Goal: Task Accomplishment & Management: Complete application form

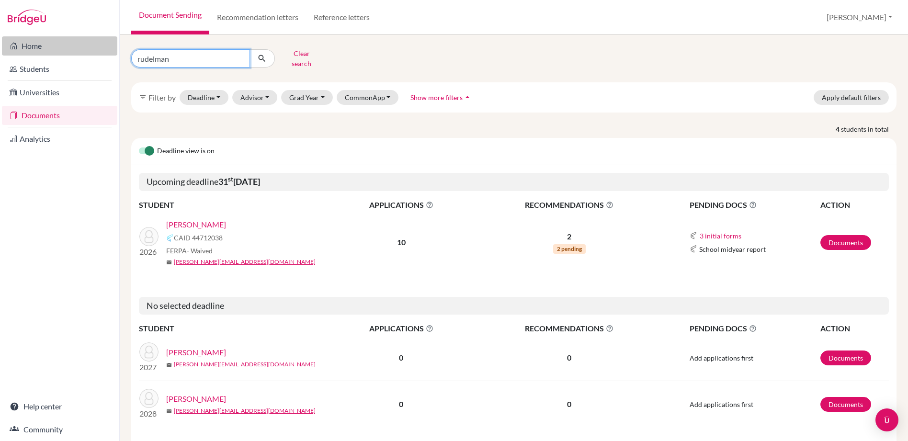
drag, startPoint x: 178, startPoint y: 55, endPoint x: 103, endPoint y: 52, distance: 74.3
click at [103, 52] on div "Home Students Universities Documents Analytics Help center Community Document S…" at bounding box center [454, 220] width 908 height 441
type input "penon"
click button "submit" at bounding box center [261, 58] width 25 height 18
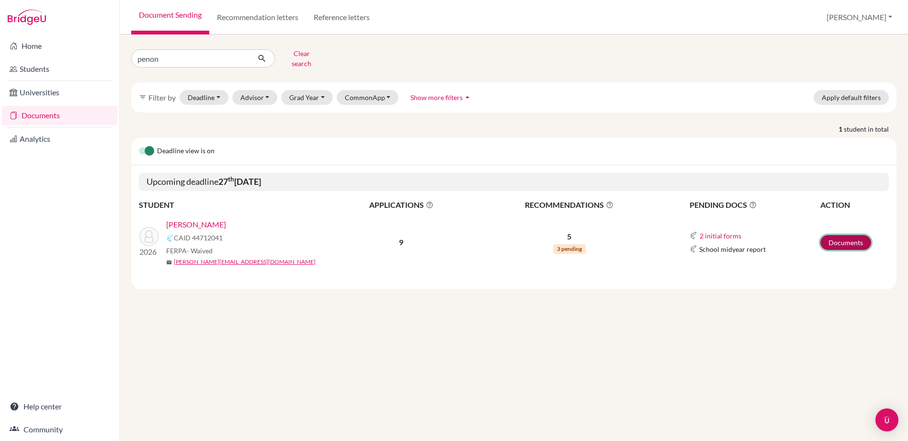
click at [830, 235] on link "Documents" at bounding box center [845, 242] width 51 height 15
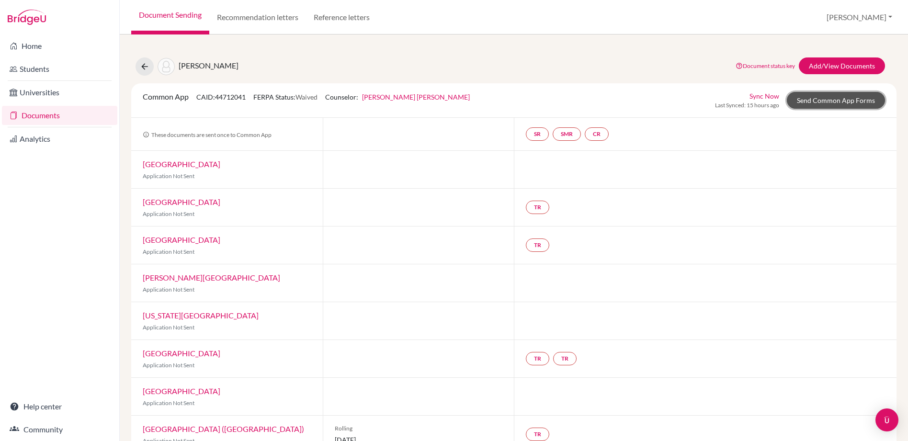
click at [820, 96] on link "Send Common App Forms" at bounding box center [836, 100] width 98 height 17
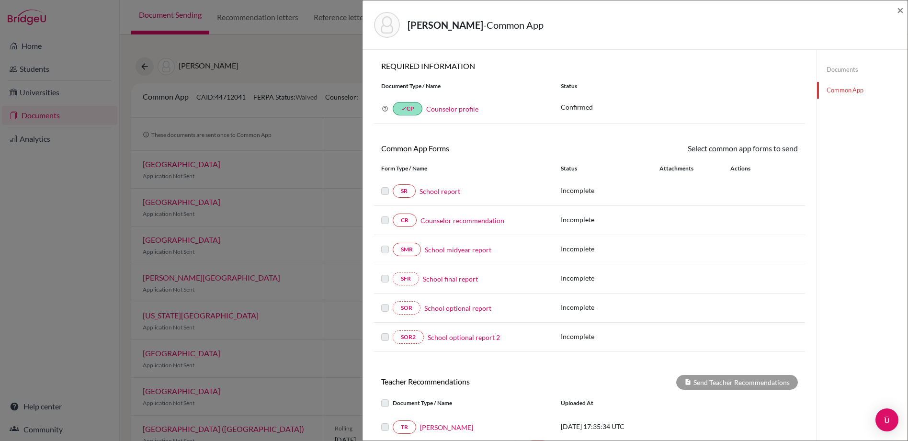
click at [439, 193] on link "School report" at bounding box center [439, 191] width 41 height 10
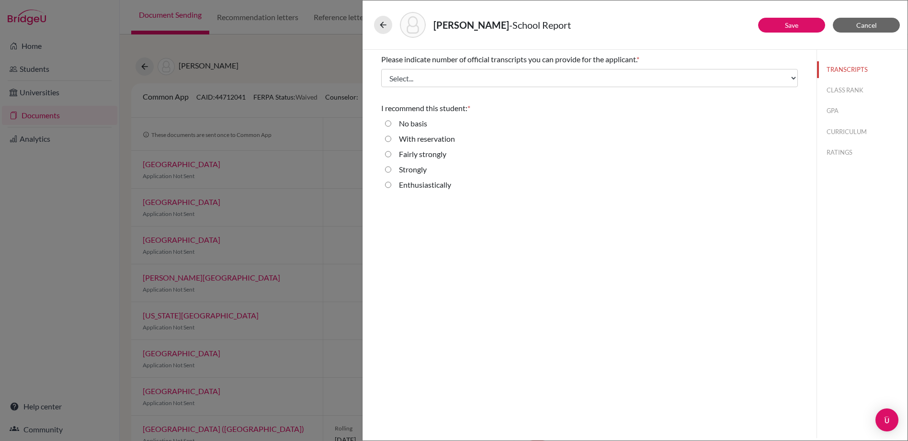
click at [390, 185] on input "Enthusiastically" at bounding box center [388, 184] width 6 height 11
radio input "true"
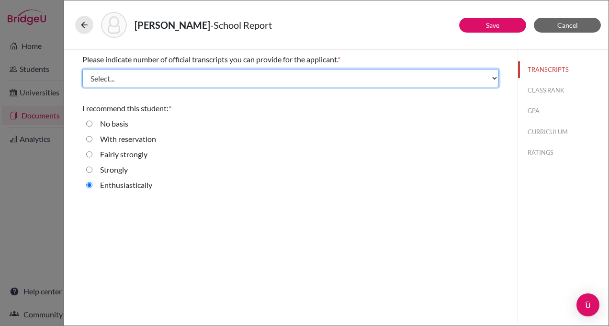
click at [255, 75] on select "Select... 1 2 3 4" at bounding box center [290, 78] width 417 height 18
select select "1"
click at [82, 69] on select "Select... 1 2 3 4" at bounding box center [290, 78] width 417 height 18
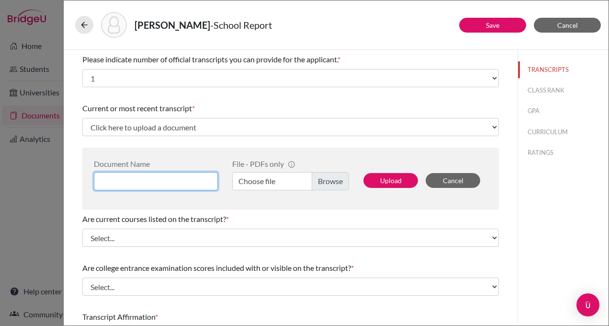
click at [156, 176] on input at bounding box center [156, 181] width 124 height 18
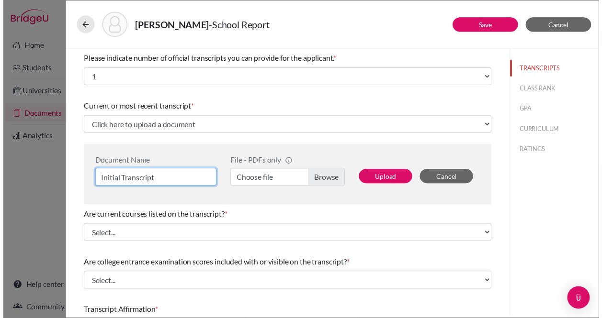
scroll to position [1, 0]
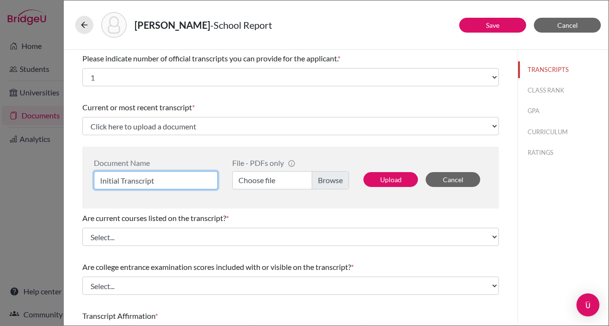
type input "Initial Transcript"
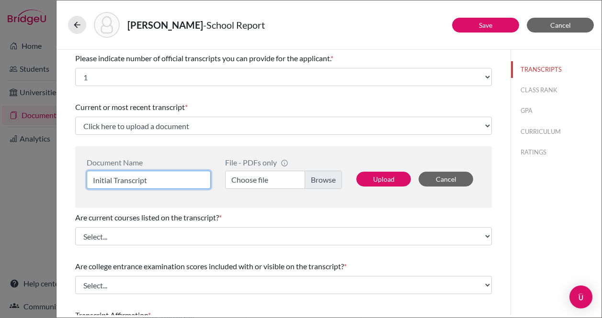
scroll to position [0, 0]
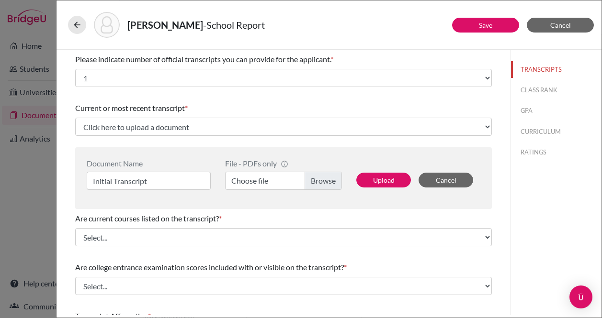
click at [321, 183] on label "Choose file" at bounding box center [283, 181] width 117 height 18
click at [321, 183] on input "Choose file" at bounding box center [283, 181] width 117 height 18
click at [383, 179] on button "Upload" at bounding box center [383, 180] width 55 height 15
select select "658485"
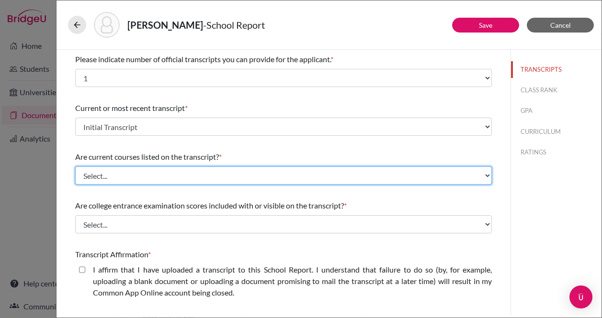
click at [227, 175] on select "Select... Yes No" at bounding box center [283, 176] width 417 height 18
select select "0"
click at [75, 167] on select "Select... Yes No" at bounding box center [283, 176] width 417 height 18
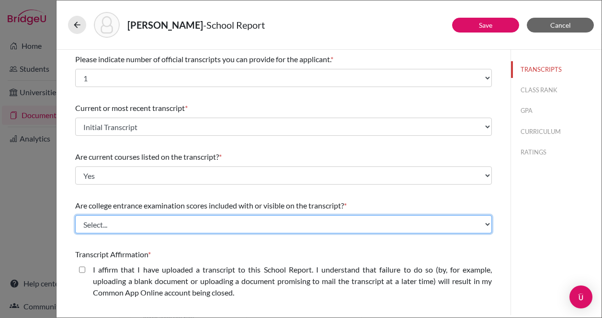
click at [197, 226] on select "Select... Yes No" at bounding box center [283, 224] width 417 height 18
select select "1"
click at [75, 215] on select "Select... Yes No" at bounding box center [283, 224] width 417 height 18
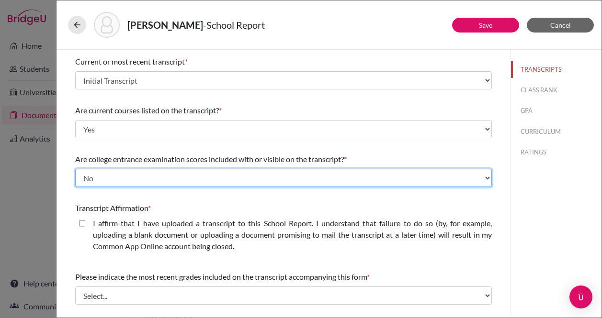
scroll to position [49, 0]
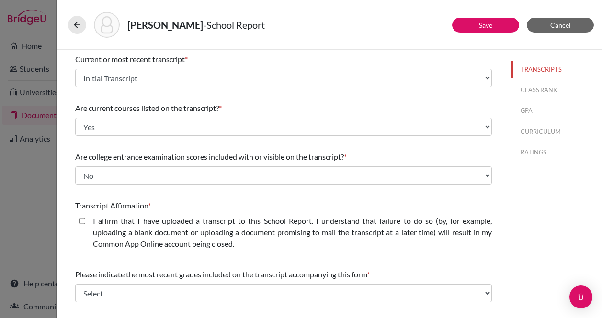
click at [84, 223] on closed\ "I affirm that I have uploaded a transcript to this School Report. I understand …" at bounding box center [82, 220] width 6 height 11
checkbox closed\ "true"
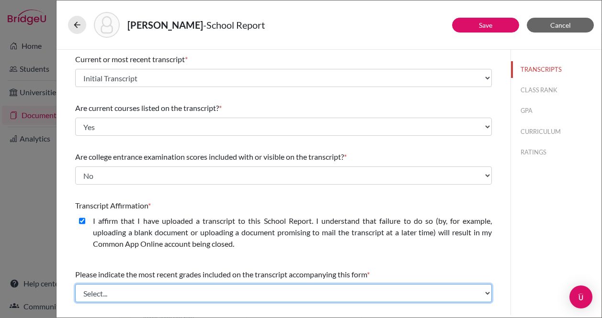
click at [154, 290] on select "Select... Final junior year grades 1st Quarter senior year grades 2nd Quarter/1…" at bounding box center [283, 293] width 417 height 18
select select "0"
click at [75, 284] on select "Select... Final junior year grades 1st Quarter senior year grades 2nd Quarter/1…" at bounding box center [283, 293] width 417 height 18
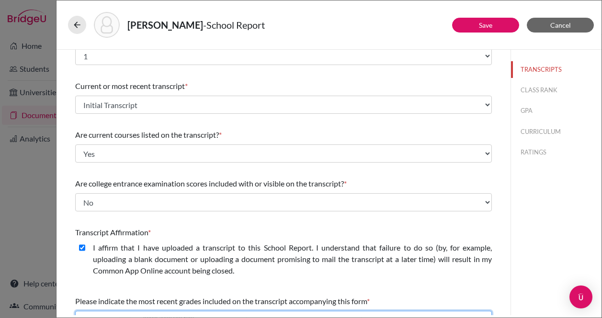
scroll to position [24, 0]
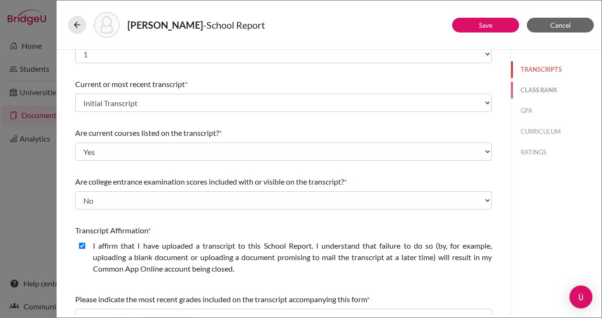
click at [536, 89] on button "CLASS RANK" at bounding box center [556, 90] width 90 height 17
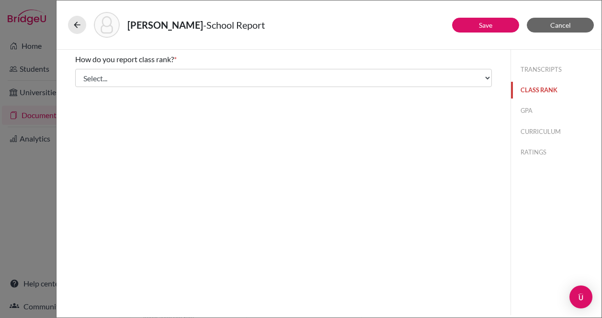
scroll to position [0, 0]
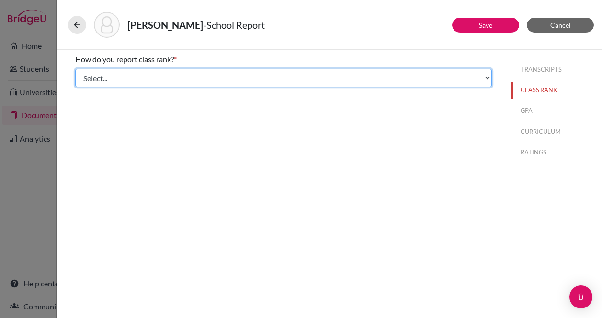
click at [191, 80] on select "Select... Exact Decile Quintile Quartile None" at bounding box center [283, 78] width 417 height 18
select select "5"
click at [75, 69] on select "Select... Exact Decile Quintile Quartile None" at bounding box center [283, 78] width 417 height 18
click at [353, 79] on select "Select... Exact Decile Quintile Quartile None" at bounding box center [283, 78] width 417 height 18
click at [75, 69] on select "Select... Exact Decile Quintile Quartile None" at bounding box center [283, 78] width 417 height 18
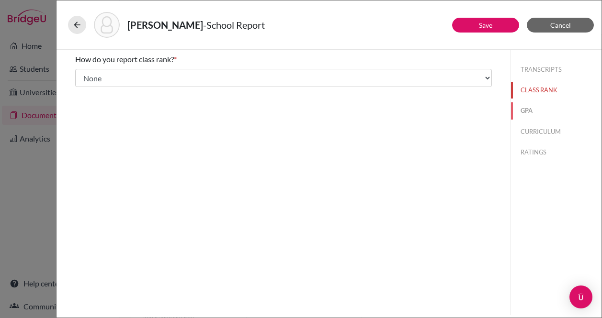
click at [525, 112] on button "GPA" at bounding box center [556, 110] width 90 height 17
click at [84, 75] on input "Yes" at bounding box center [82, 74] width 6 height 11
radio input "true"
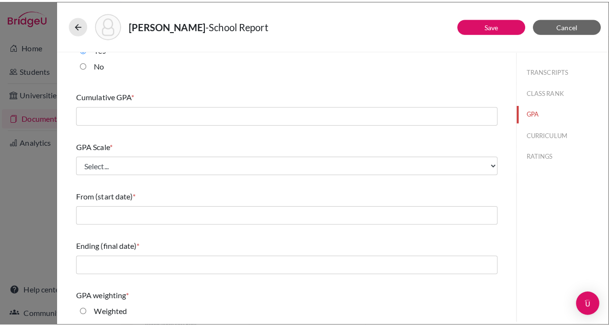
scroll to position [27, 0]
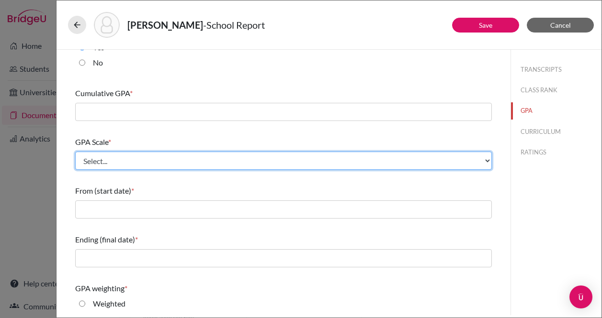
click at [151, 160] on select "Select... 4 5 6 7 8 9 10 11 12 13 14 15 16 17 18 19 20 100" at bounding box center [283, 161] width 417 height 18
select select "4"
click at [75, 152] on select "Select... 4 5 6 7 8 9 10 11 12 13 14 15 16 17 18 19 20 100" at bounding box center [283, 161] width 417 height 18
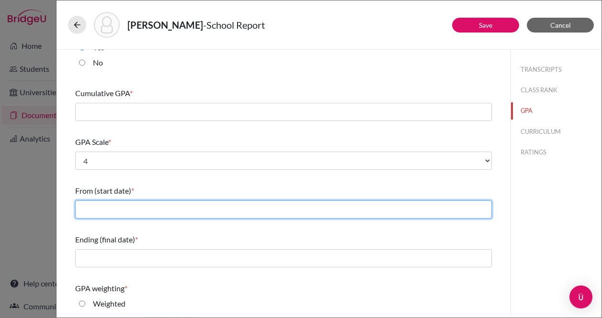
click at [150, 209] on input "text" at bounding box center [283, 210] width 417 height 18
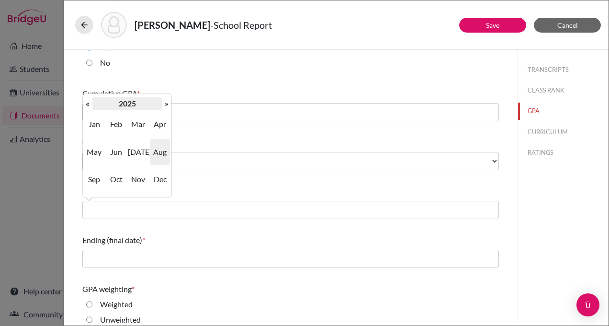
click at [94, 106] on th "2025" at bounding box center [126, 103] width 69 height 12
click at [165, 123] on span "2022" at bounding box center [160, 124] width 20 height 26
click at [160, 151] on span "Aug" at bounding box center [160, 152] width 20 height 26
type input "08/2022"
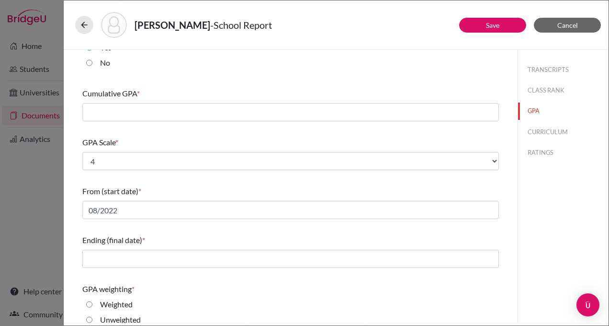
scroll to position [135, 0]
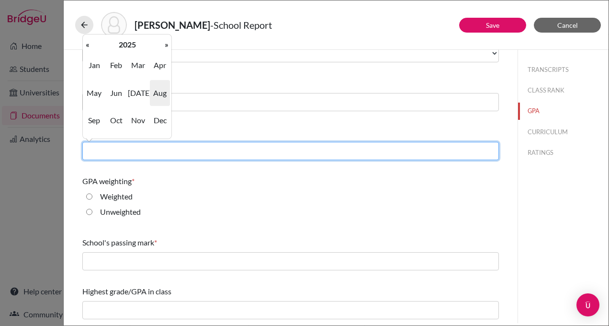
click at [158, 149] on input "text" at bounding box center [290, 151] width 417 height 18
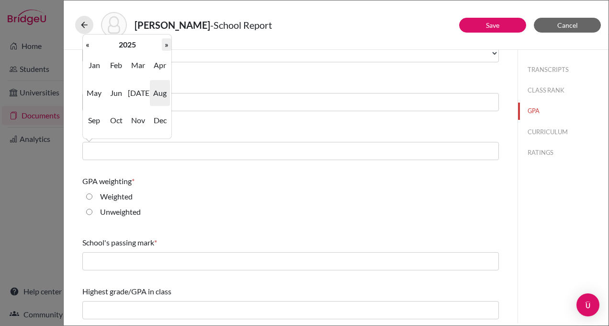
click at [164, 48] on th "»" at bounding box center [167, 44] width 10 height 12
click at [120, 90] on span "Jun" at bounding box center [116, 93] width 20 height 26
type input "06/2026"
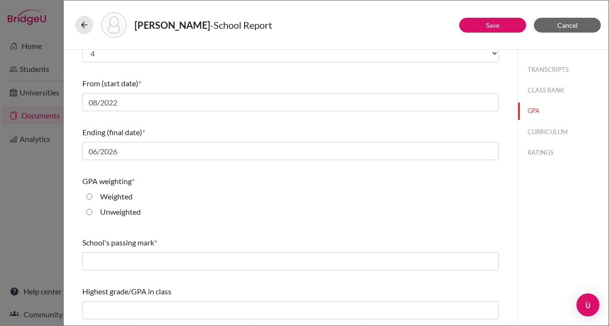
click at [90, 196] on input "Weighted" at bounding box center [89, 196] width 6 height 11
radio input "true"
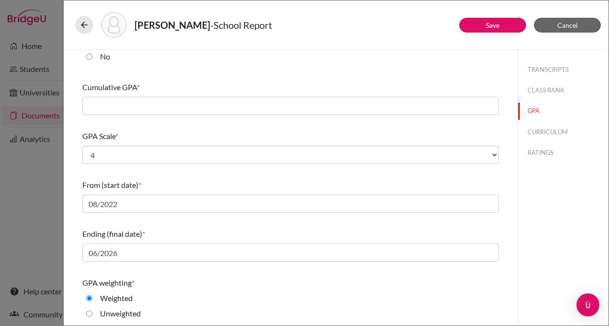
scroll to position [0, 0]
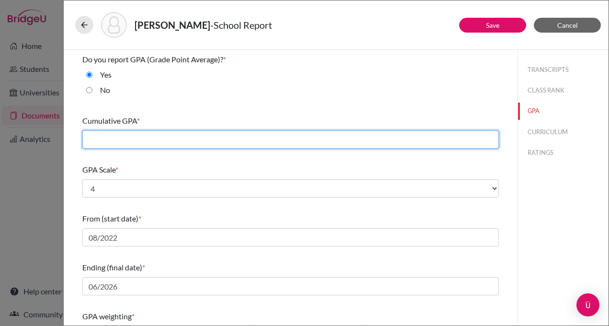
click at [157, 142] on input "text" at bounding box center [290, 139] width 417 height 18
type input "3.87"
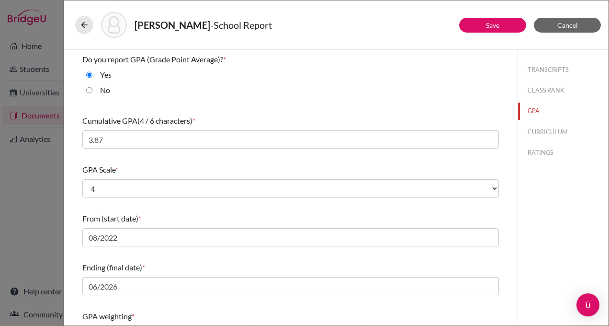
click at [297, 87] on div "No" at bounding box center [290, 91] width 417 height 15
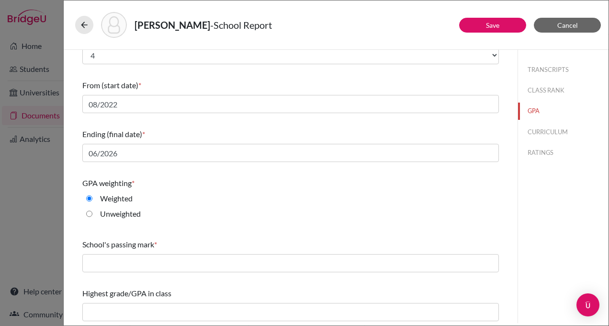
scroll to position [135, 0]
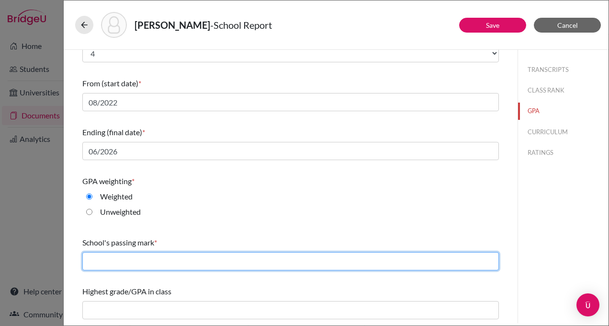
click at [154, 263] on input "text" at bounding box center [290, 261] width 417 height 18
type input "60"
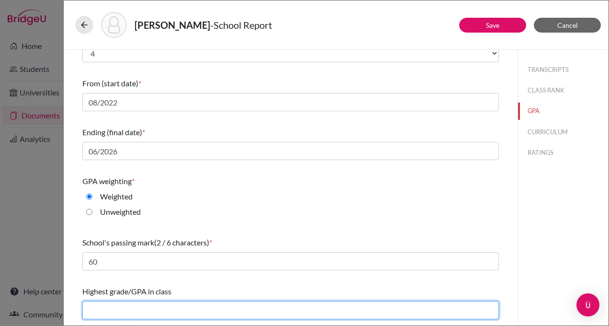
click at [124, 313] on input "text" at bounding box center [290, 310] width 417 height 18
type input "4.58"
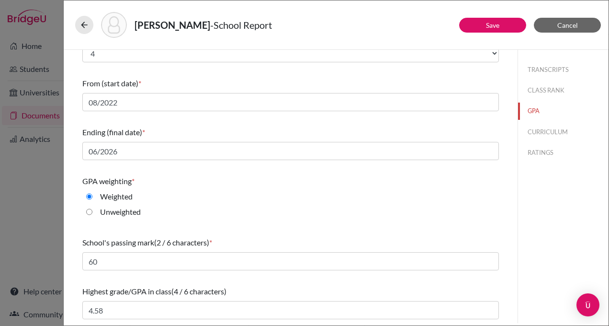
click at [295, 206] on div "Unweighted" at bounding box center [290, 213] width 417 height 15
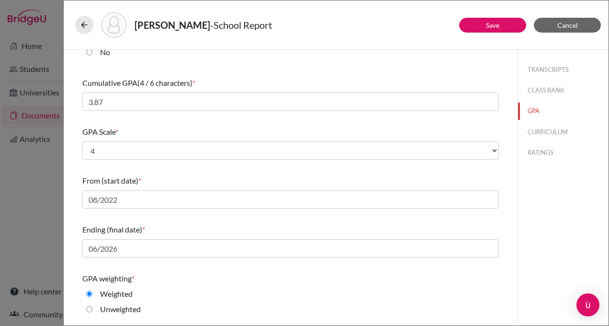
scroll to position [0, 0]
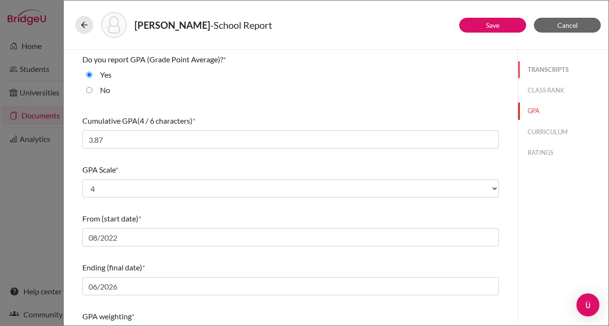
click at [554, 68] on button "TRANSCRIPTS" at bounding box center [563, 69] width 90 height 17
select select "0"
select select "1"
select select "658485"
select select "1"
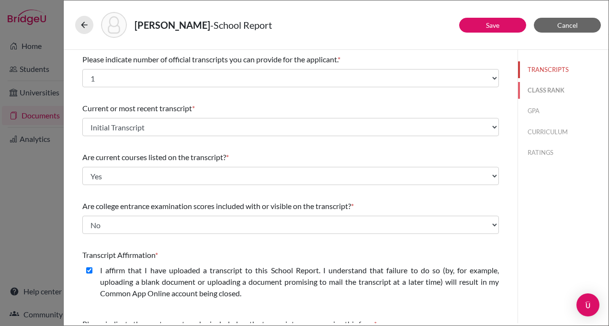
click at [542, 92] on button "CLASS RANK" at bounding box center [563, 90] width 90 height 17
select select "5"
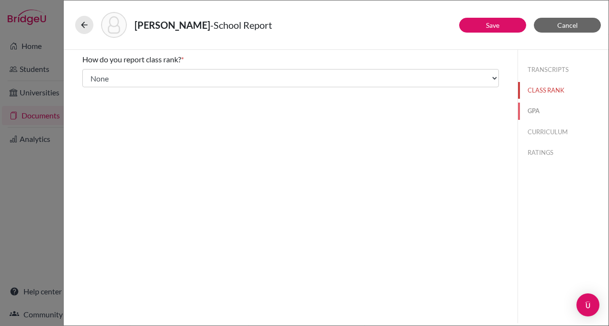
click at [535, 108] on button "GPA" at bounding box center [563, 110] width 90 height 17
type input "3.87"
type input "4.58"
select select "4"
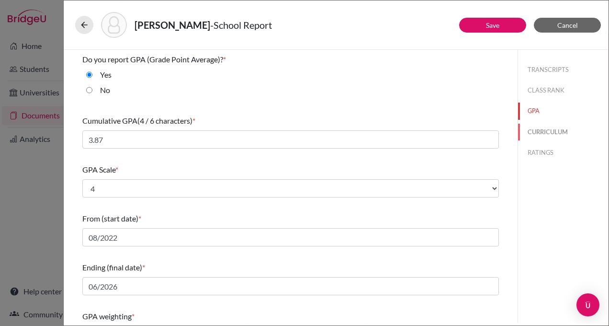
click at [548, 130] on button "CURRICULUM" at bounding box center [563, 132] width 90 height 17
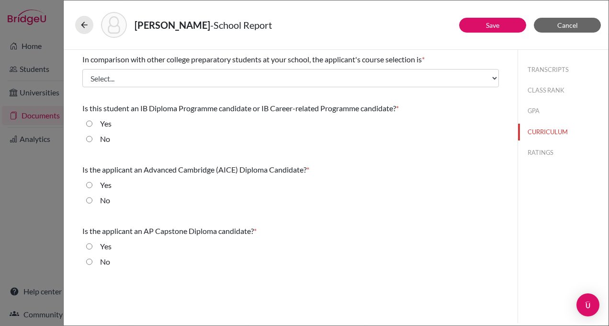
click at [89, 138] on input "No" at bounding box center [89, 138] width 6 height 11
radio input "true"
click at [89, 199] on input "No" at bounding box center [89, 199] width 6 height 11
radio input "true"
click at [90, 257] on input "No" at bounding box center [89, 261] width 6 height 11
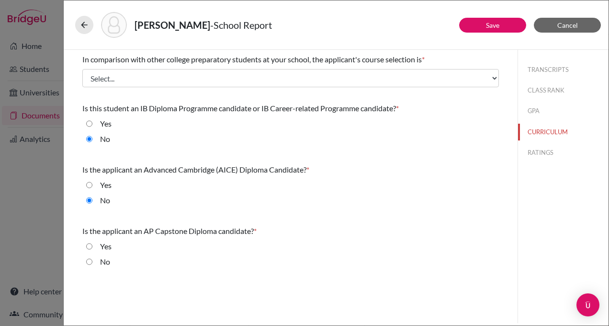
radio input "true"
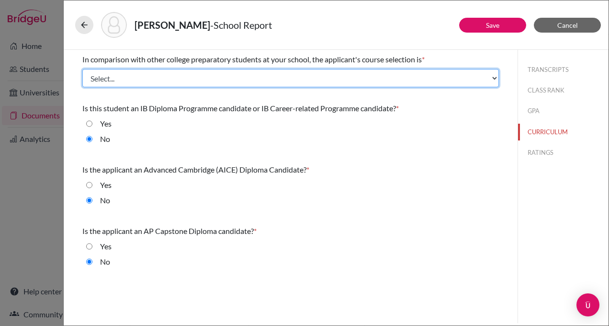
click at [184, 76] on select "Select... Less than demanding Average [PERSON_NAME] Very demanding Most demandi…" at bounding box center [290, 78] width 417 height 18
click at [82, 69] on select "Select... Less than demanding Average [PERSON_NAME] Very demanding Most demandi…" at bounding box center [290, 78] width 417 height 18
click at [154, 78] on select "Select... Less than demanding Average [PERSON_NAME] Very demanding Most demandi…" at bounding box center [290, 78] width 417 height 18
select select "2"
click at [82, 69] on select "Select... Less than demanding Average [PERSON_NAME] Very demanding Most demandi…" at bounding box center [290, 78] width 417 height 18
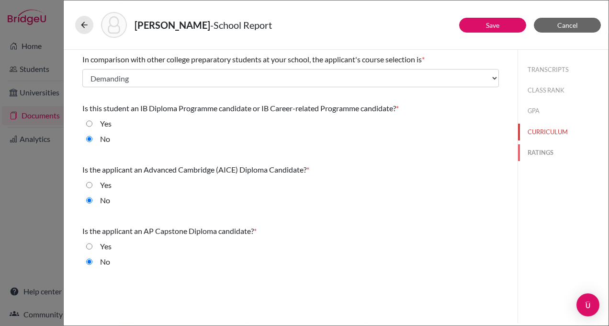
click at [536, 154] on button "RATINGS" at bounding box center [563, 152] width 90 height 17
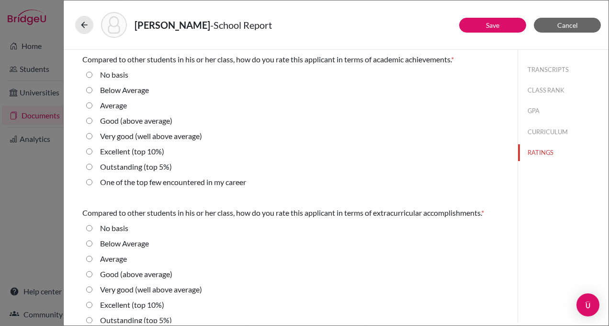
click at [92, 84] on div "Very good (well above average)" at bounding box center [110, 76] width 36 height 15
click at [90, 136] on average\) "Very good (well above average)" at bounding box center [89, 135] width 6 height 11
radio average\) "true"
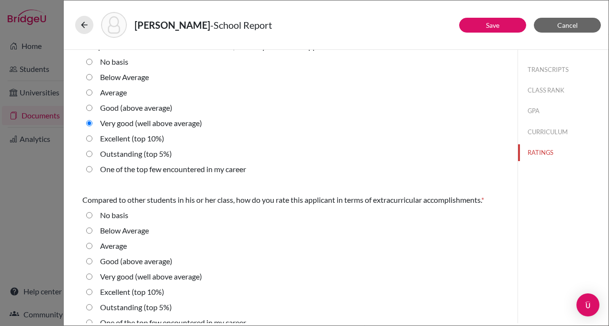
scroll to position [16, 0]
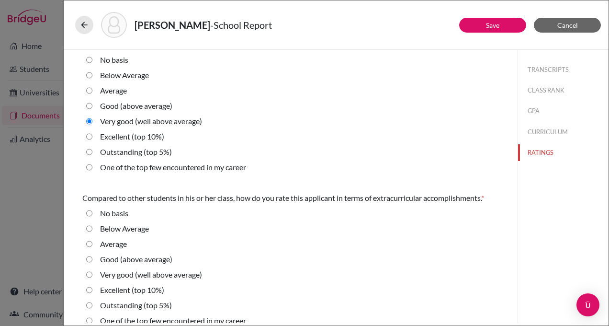
click at [88, 104] on average\) "Good (above average)" at bounding box center [89, 105] width 6 height 11
radio average\) "true"
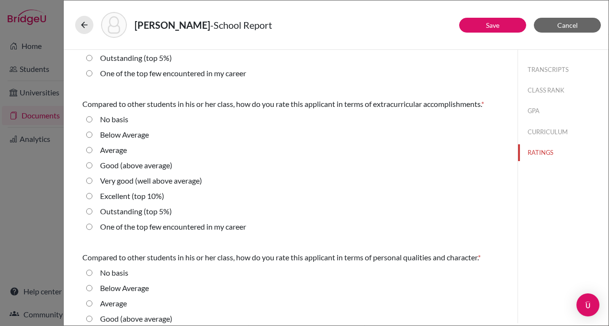
click at [87, 180] on average\) "Very good (well above average)" at bounding box center [89, 180] width 6 height 11
radio average\) "true"
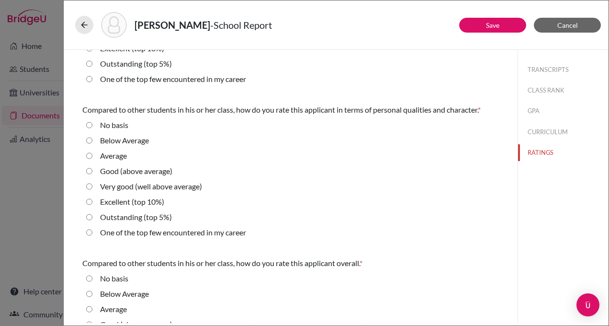
scroll to position [263, 0]
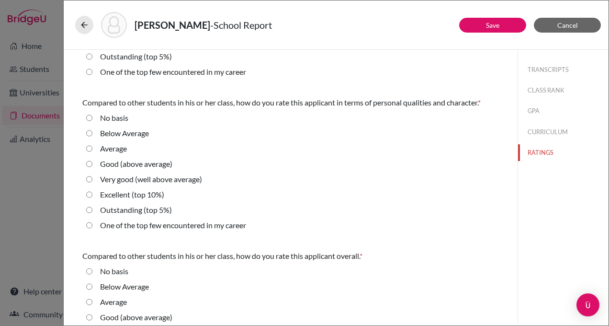
click at [89, 194] on 10\%\) "Excellent (top 10%)" at bounding box center [89, 194] width 6 height 11
radio 10\%\) "true"
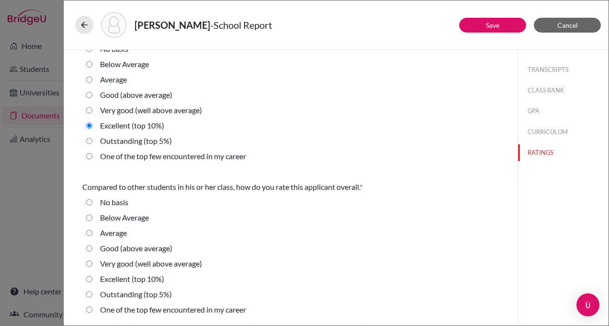
click at [87, 265] on average\) "Very good (well above average)" at bounding box center [89, 263] width 6 height 11
radio average\) "true"
click at [500, 24] on button "Save" at bounding box center [492, 25] width 67 height 15
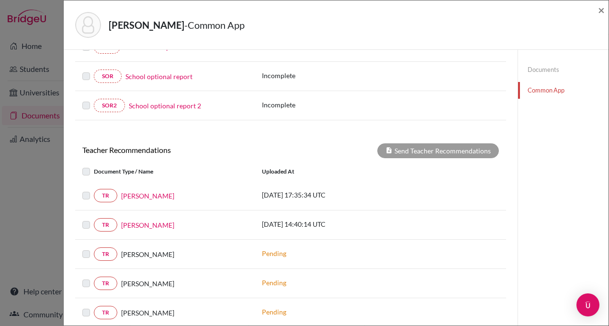
scroll to position [247, 0]
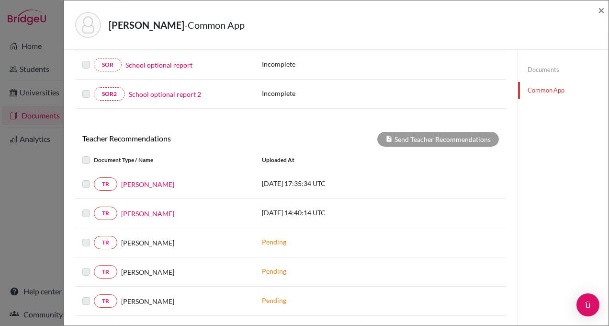
click at [94, 154] on label at bounding box center [94, 154] width 0 height 0
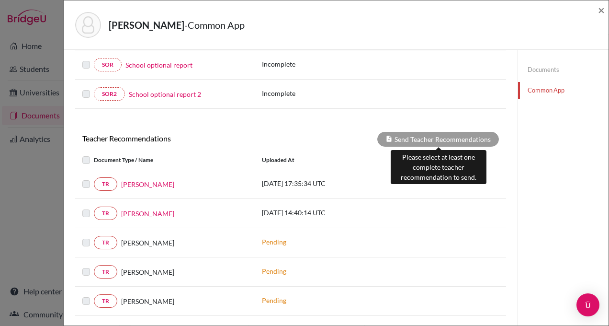
click at [450, 136] on div "Send Teacher Recommendations" at bounding box center [438, 139] width 122 height 15
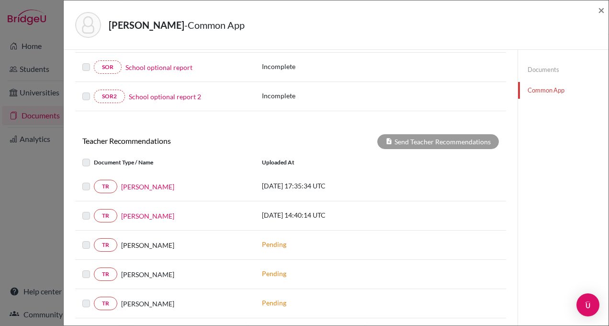
click at [94, 181] on label at bounding box center [94, 181] width 0 height 0
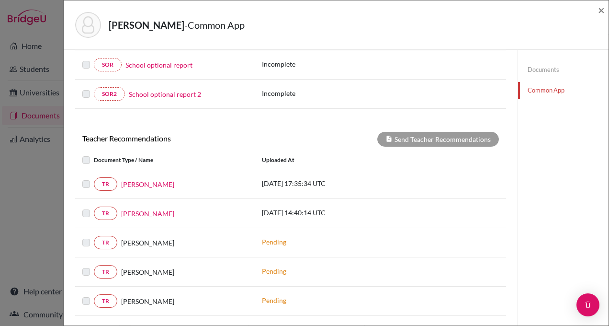
scroll to position [245, 0]
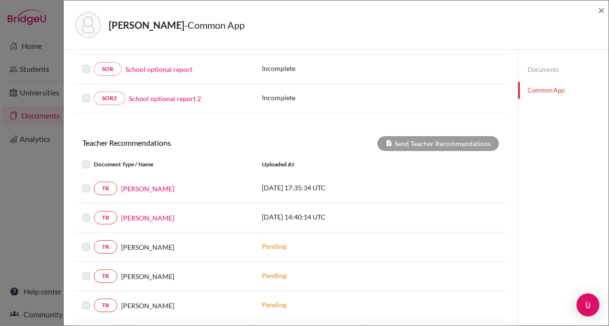
click at [79, 214] on div "TR [PERSON_NAME]" at bounding box center [165, 217] width 180 height 13
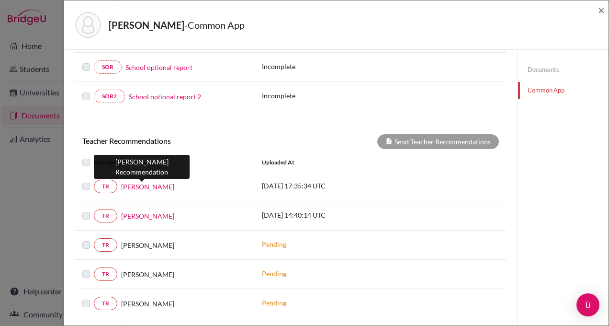
click at [142, 186] on link "[PERSON_NAME]" at bounding box center [147, 186] width 53 height 10
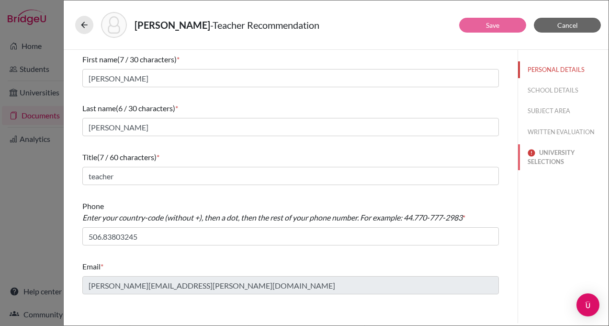
click at [543, 149] on button "UNIVERSITY SELECTIONS" at bounding box center [563, 157] width 90 height 26
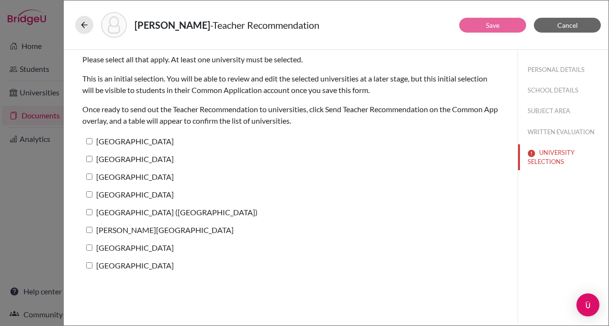
click at [90, 141] on input "[GEOGRAPHIC_DATA]" at bounding box center [89, 141] width 6 height 6
checkbox input "true"
click at [90, 158] on input "[GEOGRAPHIC_DATA]" at bounding box center [89, 159] width 6 height 6
checkbox input "true"
click at [90, 173] on label "[GEOGRAPHIC_DATA]" at bounding box center [127, 177] width 91 height 14
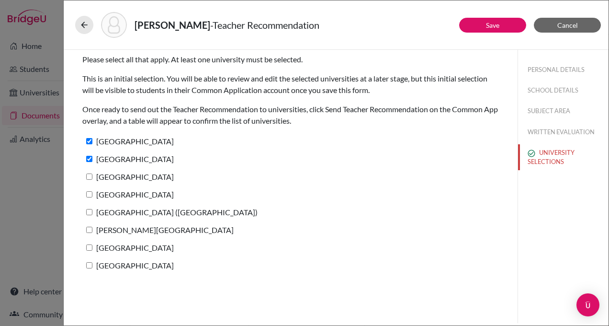
click at [90, 173] on input "[GEOGRAPHIC_DATA]" at bounding box center [89, 176] width 6 height 6
checkbox input "true"
click at [89, 194] on input "[GEOGRAPHIC_DATA]" at bounding box center [89, 194] width 6 height 6
checkbox input "true"
click at [90, 215] on input "[GEOGRAPHIC_DATA] ([GEOGRAPHIC_DATA])" at bounding box center [89, 212] width 6 height 6
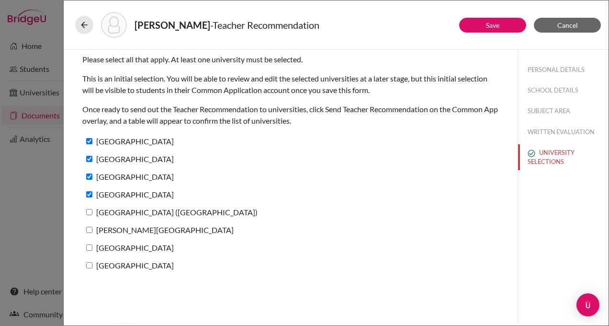
checkbox input "true"
click at [89, 227] on input "[PERSON_NAME][GEOGRAPHIC_DATA]" at bounding box center [89, 229] width 6 height 6
checkbox input "true"
click at [89, 245] on input "[GEOGRAPHIC_DATA]" at bounding box center [89, 247] width 6 height 6
checkbox input "true"
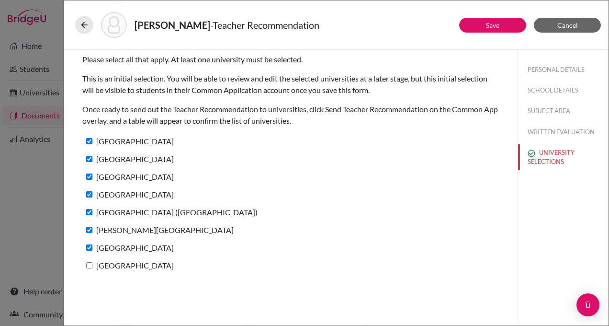
click at [90, 266] on input "[GEOGRAPHIC_DATA]" at bounding box center [89, 265] width 6 height 6
checkbox input "true"
click at [483, 24] on button "Save" at bounding box center [492, 25] width 67 height 15
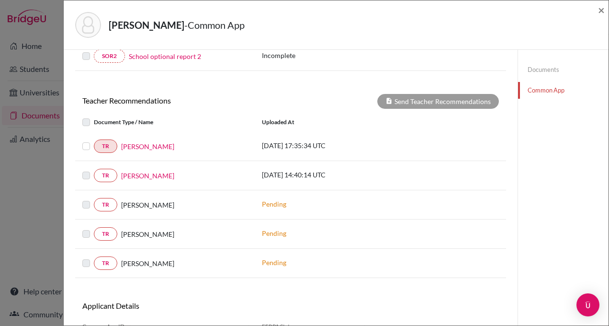
scroll to position [285, 0]
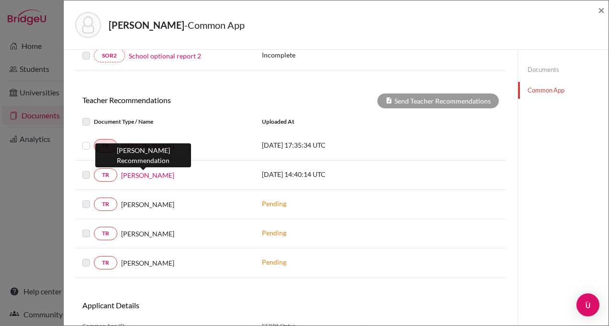
click at [138, 174] on link "[PERSON_NAME]" at bounding box center [147, 175] width 53 height 10
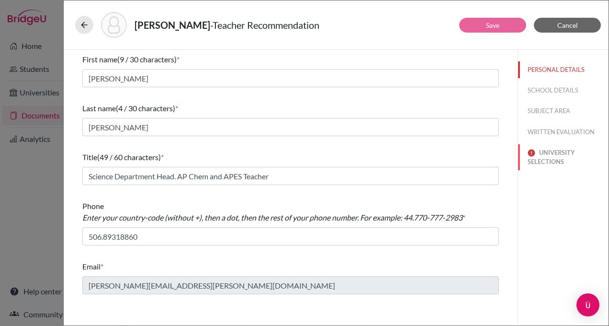
click at [545, 153] on button "UNIVERSITY SELECTIONS" at bounding box center [563, 157] width 90 height 26
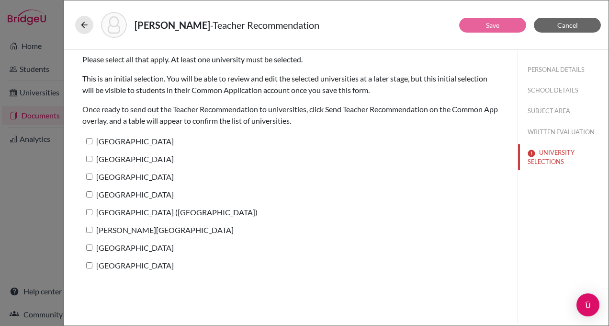
click at [84, 136] on label "[GEOGRAPHIC_DATA]" at bounding box center [127, 141] width 91 height 14
click at [86, 138] on input "[GEOGRAPHIC_DATA]" at bounding box center [89, 141] width 6 height 6
checkbox input "true"
drag, startPoint x: 90, startPoint y: 160, endPoint x: 89, endPoint y: 170, distance: 10.2
click at [90, 160] on input "[GEOGRAPHIC_DATA]" at bounding box center [89, 159] width 6 height 6
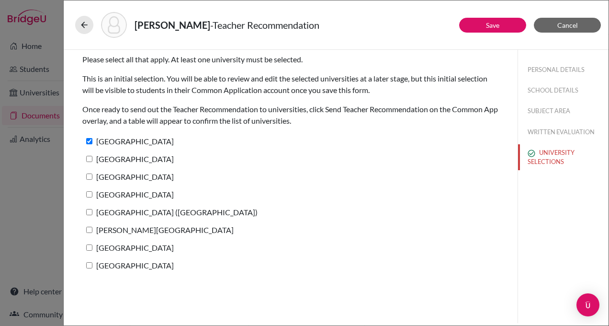
checkbox input "true"
click at [90, 178] on input "[GEOGRAPHIC_DATA]" at bounding box center [89, 176] width 6 height 6
checkbox input "true"
click at [90, 192] on input "[GEOGRAPHIC_DATA]" at bounding box center [89, 194] width 6 height 6
checkbox input "true"
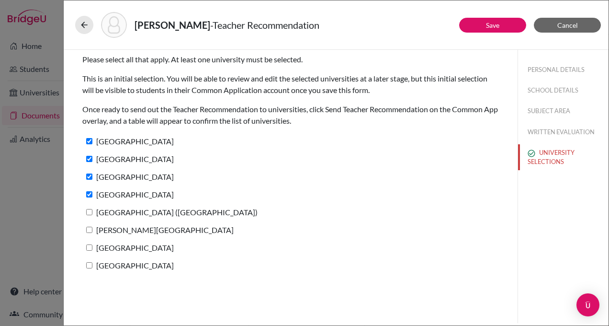
drag, startPoint x: 89, startPoint y: 211, endPoint x: 91, endPoint y: 240, distance: 29.3
click at [89, 212] on input "[GEOGRAPHIC_DATA] ([GEOGRAPHIC_DATA])" at bounding box center [89, 212] width 6 height 6
checkbox input "true"
click at [89, 230] on input "[PERSON_NAME][GEOGRAPHIC_DATA]" at bounding box center [89, 229] width 6 height 6
checkbox input "true"
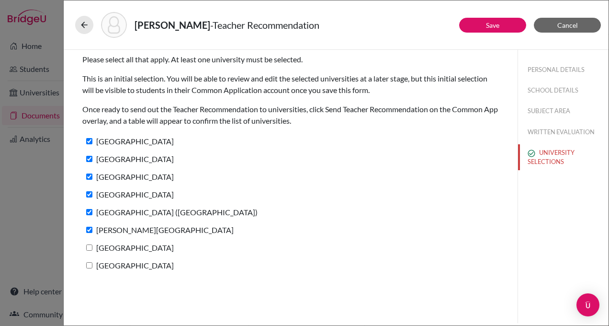
click at [92, 247] on input "[GEOGRAPHIC_DATA]" at bounding box center [89, 247] width 6 height 6
checkbox input "true"
click at [88, 265] on input "[GEOGRAPHIC_DATA]" at bounding box center [89, 265] width 6 height 6
checkbox input "true"
click at [489, 25] on link "Save" at bounding box center [492, 25] width 13 height 8
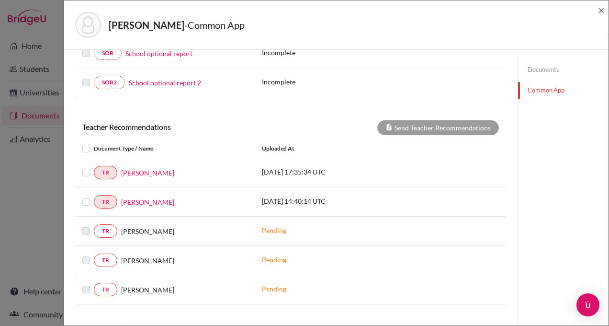
scroll to position [258, 0]
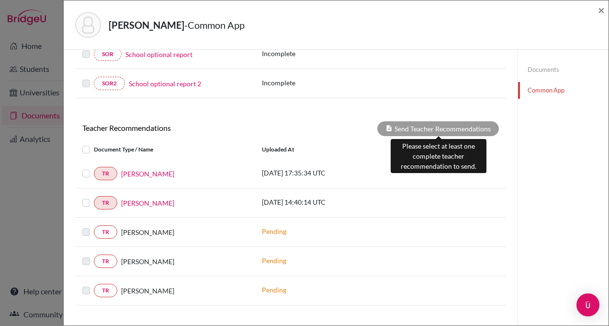
click at [431, 126] on div "Send Teacher Recommendations" at bounding box center [438, 128] width 122 height 15
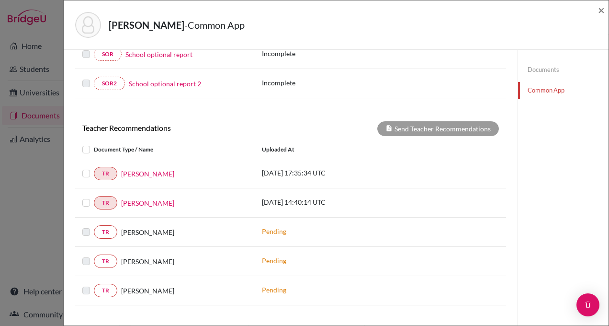
click at [94, 144] on label at bounding box center [94, 144] width 0 height 0
click at [0, 0] on input "checkbox" at bounding box center [0, 0] width 0 height 0
click at [94, 197] on label at bounding box center [94, 197] width 0 height 0
click at [0, 0] on input "checkbox" at bounding box center [0, 0] width 0 height 0
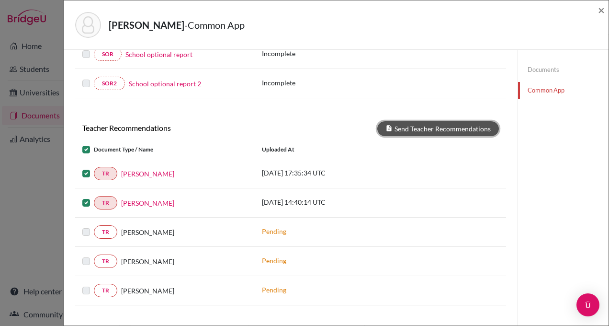
click at [422, 129] on button "Send Teacher Recommendations" at bounding box center [438, 128] width 122 height 15
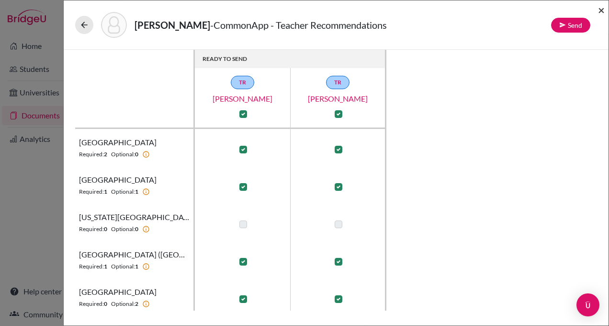
click at [600, 13] on span "×" at bounding box center [601, 10] width 7 height 14
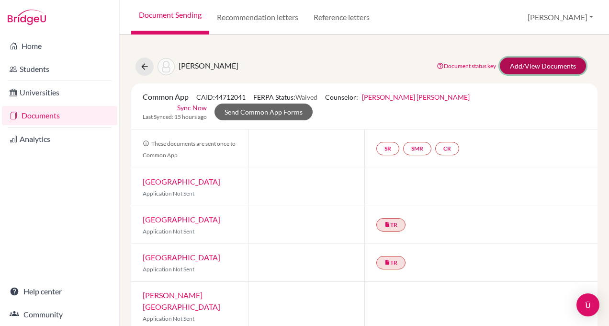
click at [554, 68] on link "Add/View Documents" at bounding box center [543, 65] width 86 height 17
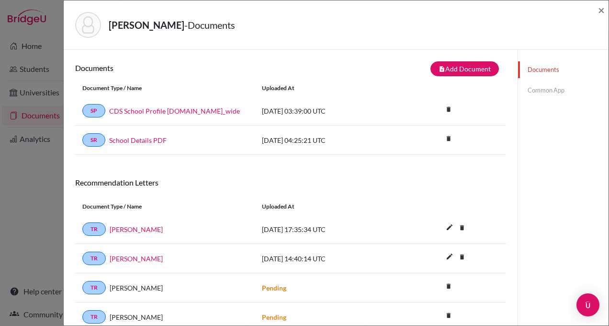
scroll to position [70, 0]
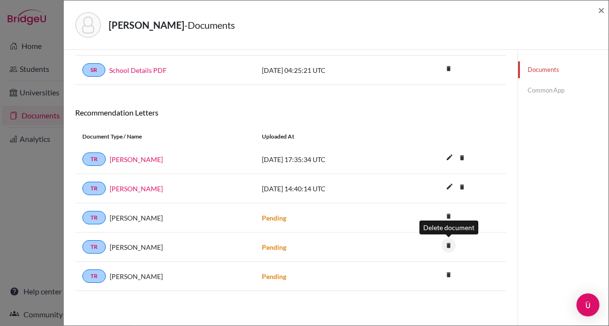
click at [448, 245] on icon "delete" at bounding box center [448, 245] width 14 height 14
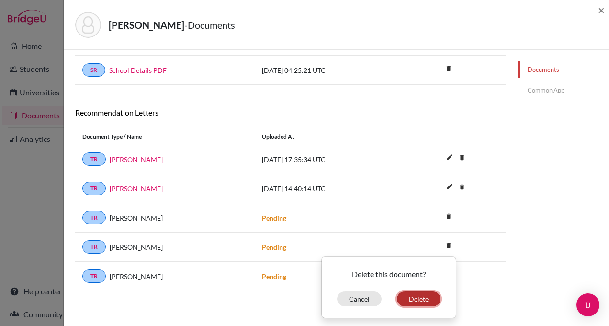
click at [418, 297] on button "Delete" at bounding box center [419, 298] width 44 height 15
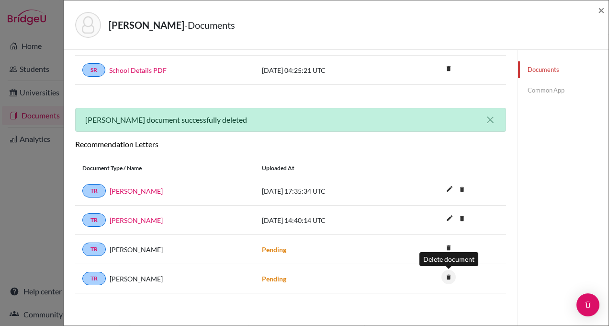
click at [449, 275] on icon "delete" at bounding box center [448, 277] width 14 height 14
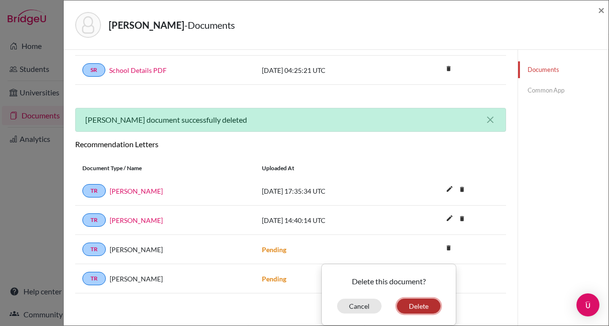
click at [418, 306] on button "Delete" at bounding box center [419, 305] width 44 height 15
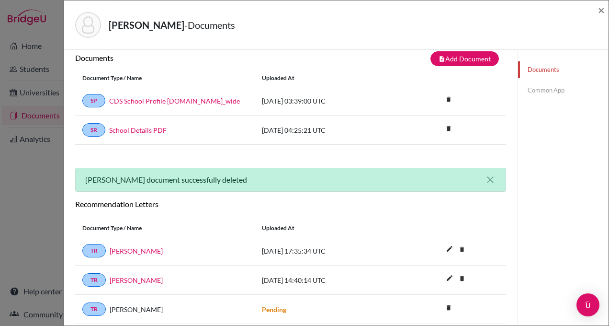
scroll to position [50, 0]
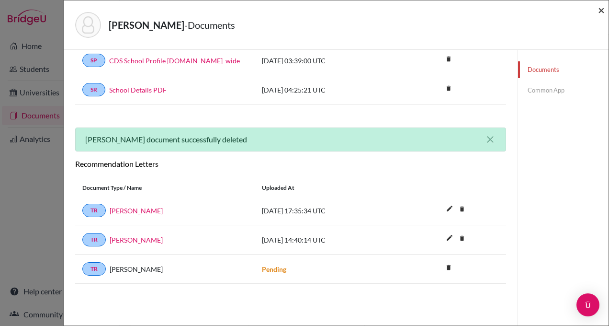
click at [600, 10] on span "×" at bounding box center [601, 10] width 7 height 14
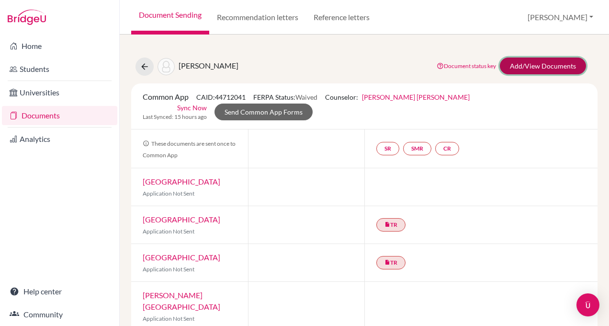
click at [522, 67] on link "Add/View Documents" at bounding box center [543, 65] width 86 height 17
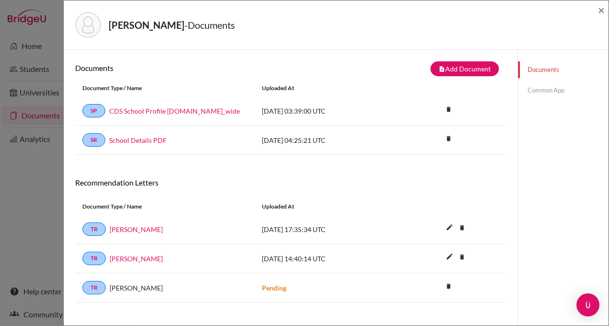
click at [540, 87] on link "Common App" at bounding box center [563, 90] width 90 height 17
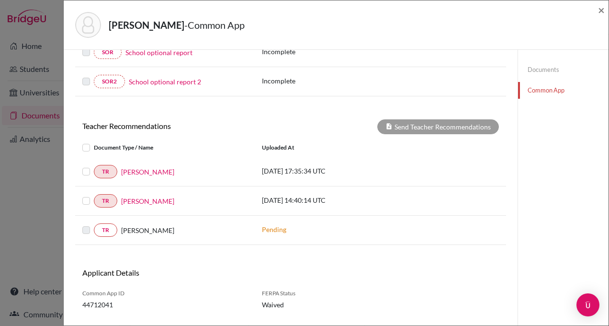
scroll to position [260, 0]
click at [94, 141] on label at bounding box center [94, 141] width 0 height 0
click at [0, 0] on input "checkbox" at bounding box center [0, 0] width 0 height 0
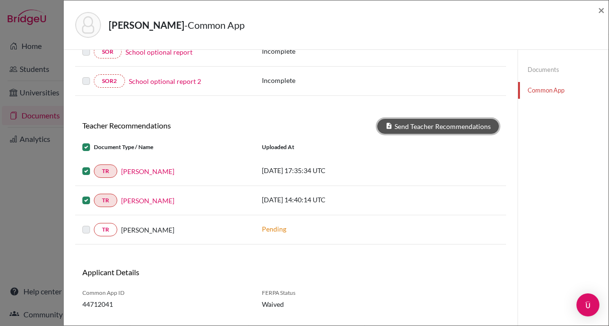
click at [432, 128] on button "Send Teacher Recommendations" at bounding box center [438, 126] width 122 height 15
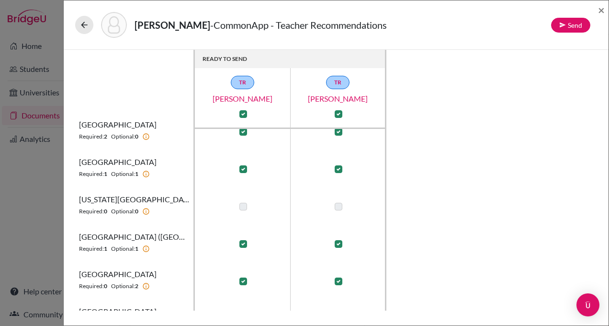
scroll to position [14, 0]
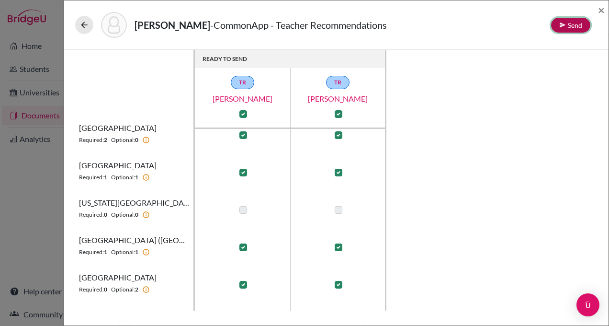
click at [573, 20] on button "Send" at bounding box center [570, 25] width 39 height 15
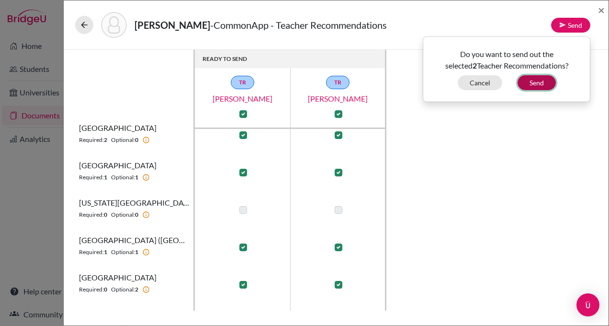
click at [533, 81] on button "Send" at bounding box center [537, 82] width 38 height 15
checkbox input "false"
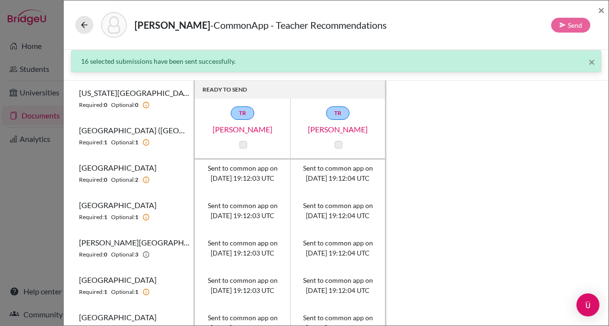
scroll to position [0, 0]
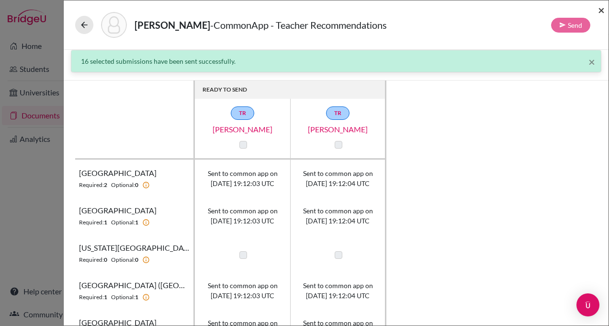
click at [600, 11] on span "×" at bounding box center [601, 10] width 7 height 14
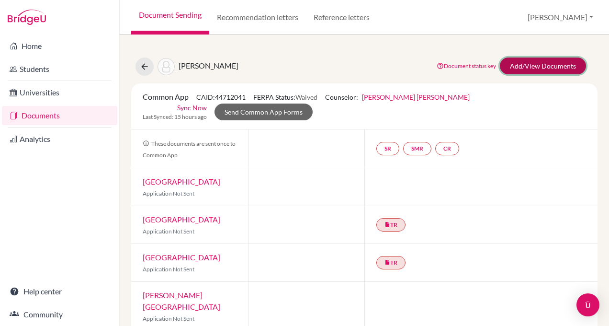
click at [534, 68] on link "Add/View Documents" at bounding box center [543, 65] width 86 height 17
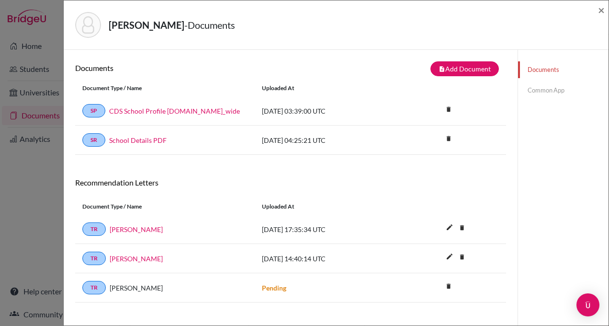
click at [562, 91] on link "Common App" at bounding box center [563, 90] width 90 height 17
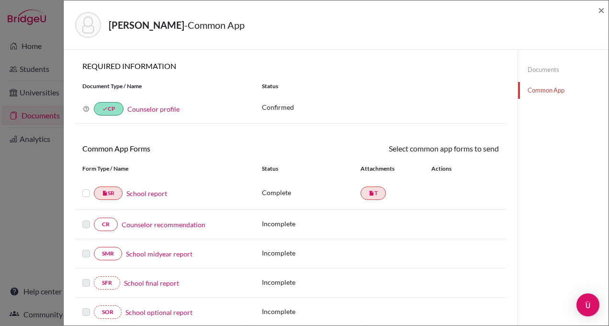
scroll to position [58, 0]
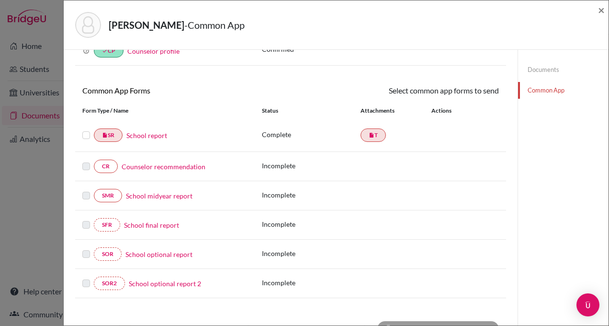
click at [85, 129] on label at bounding box center [86, 129] width 8 height 0
click at [0, 0] on input "checkbox" at bounding box center [0, 0] width 0 height 0
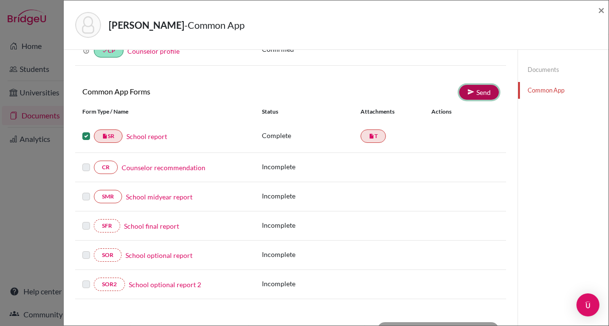
click at [475, 94] on link "Send" at bounding box center [479, 92] width 40 height 15
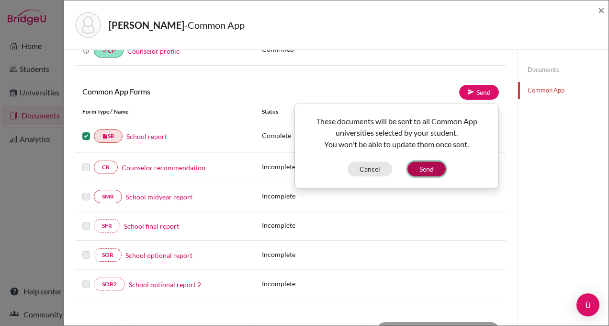
click at [436, 170] on button "Send" at bounding box center [426, 168] width 38 height 15
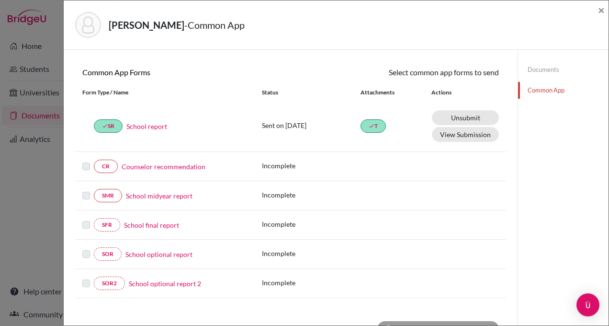
scroll to position [17, 0]
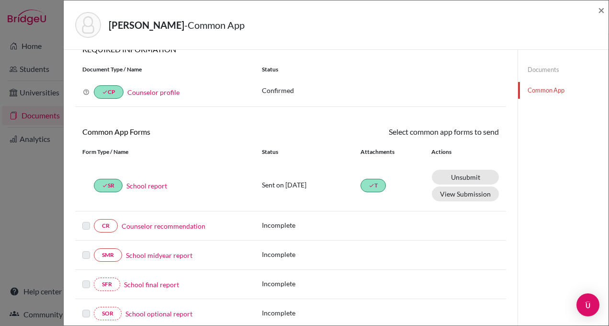
click at [179, 224] on link "Counselor recommendation" at bounding box center [164, 226] width 84 height 10
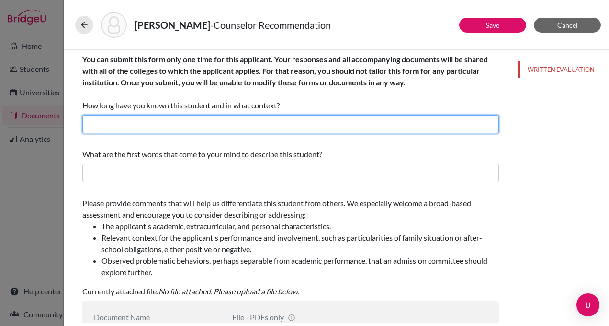
click at [188, 127] on input "text" at bounding box center [290, 124] width 417 height 18
type input "For over three years as her college counselor and academic advisor"
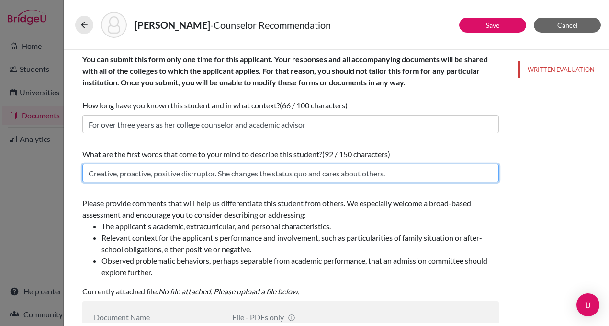
type input "Creative, proactive, positive disrruptor. She changes the status quo and cares …"
